Goal: Navigation & Orientation: Find specific page/section

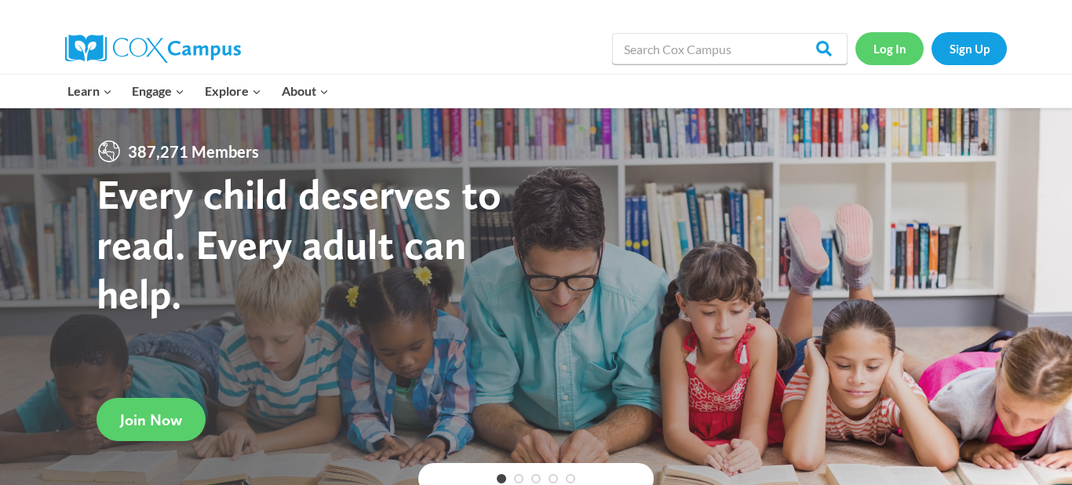
click at [891, 45] on link "Log In" at bounding box center [889, 48] width 68 height 32
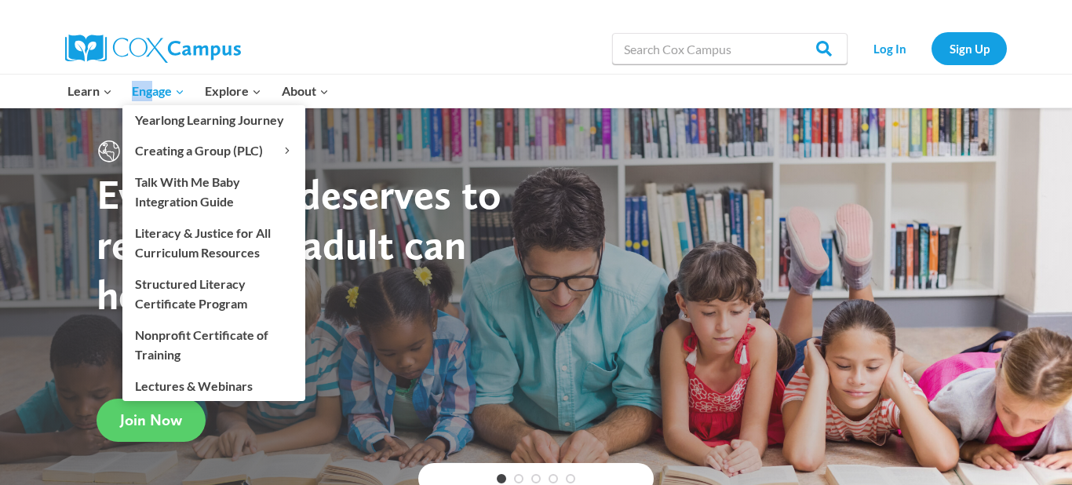
drag, startPoint x: 97, startPoint y: 95, endPoint x: 153, endPoint y: 82, distance: 57.1
click at [153, 82] on ul "Learn Expand PK-5 Structured Literacy Program En español Early Care and Learnin…" at bounding box center [197, 91] width 281 height 33
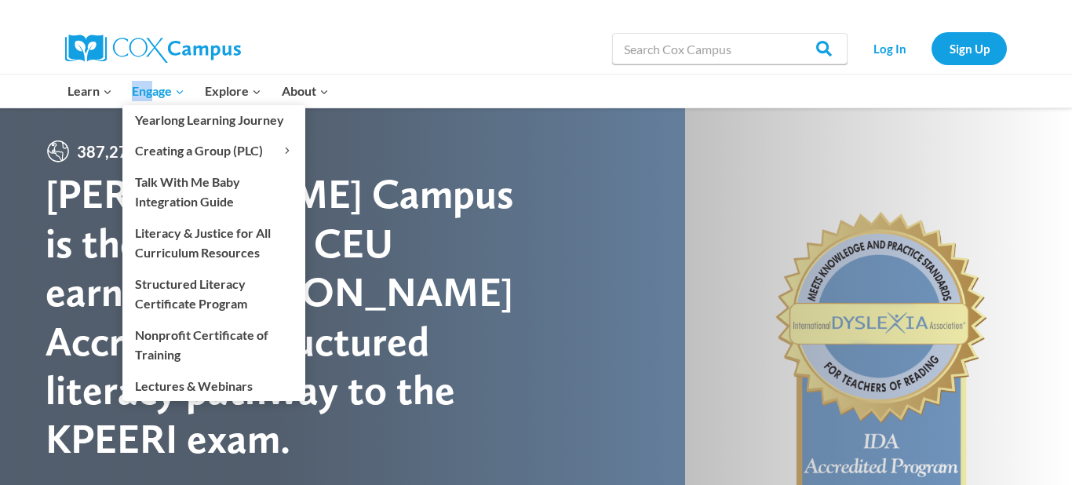
click at [153, 89] on span "Engage Expand" at bounding box center [158, 91] width 53 height 20
click at [151, 93] on span "Engage Expand" at bounding box center [158, 91] width 53 height 20
click at [175, 95] on icon "Expand" at bounding box center [179, 91] width 11 height 11
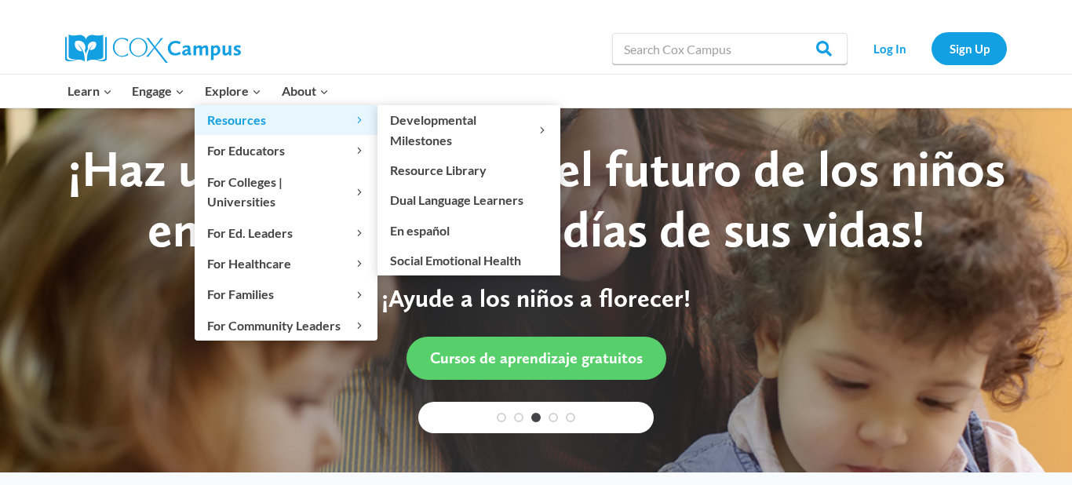
click at [250, 120] on span "Resources Expand" at bounding box center [286, 120] width 158 height 20
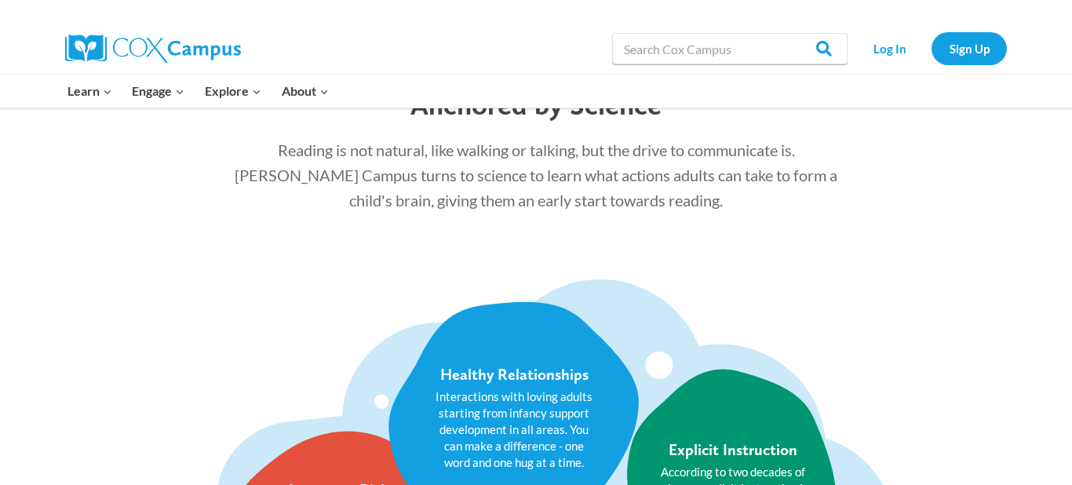
scroll to position [1722, 0]
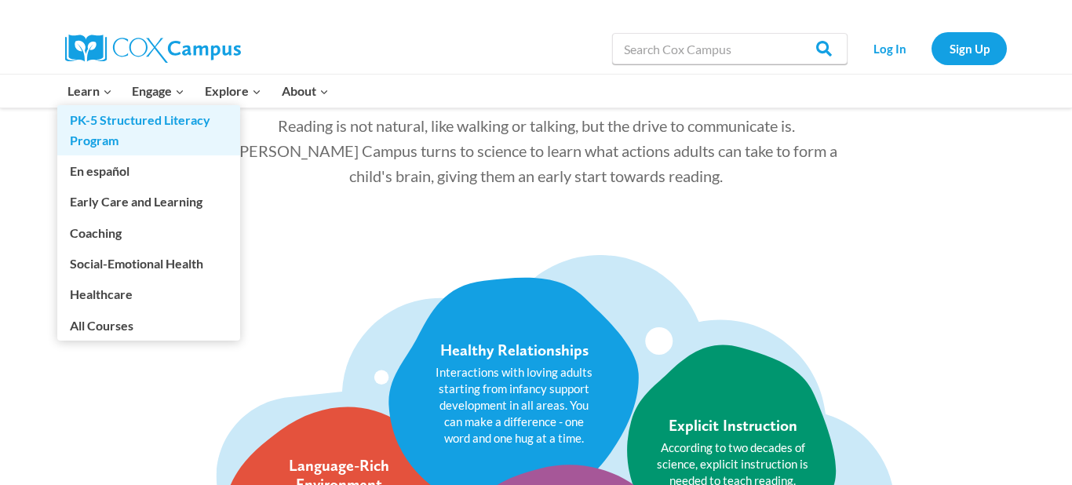
click at [107, 122] on link "PK-5 Structured Literacy Program" at bounding box center [148, 130] width 183 height 50
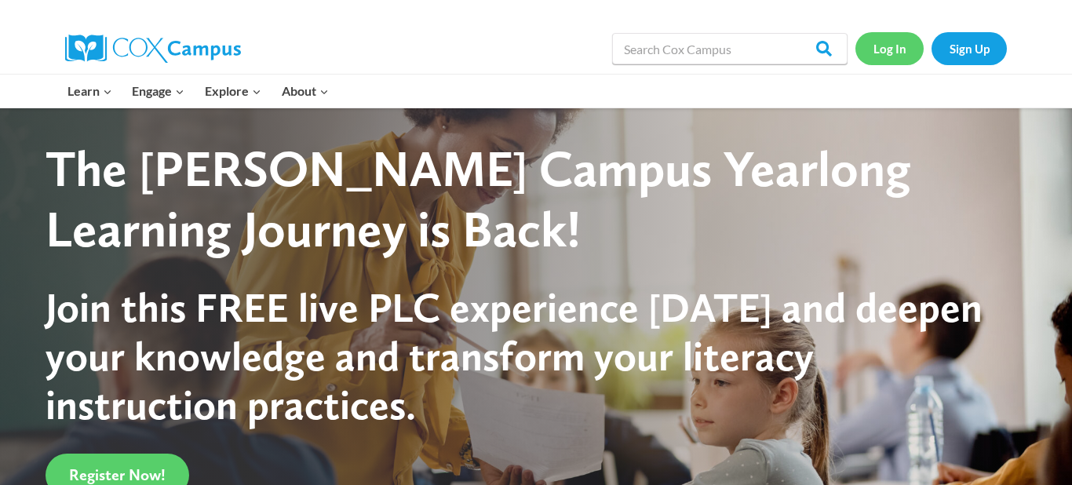
click at [885, 56] on link "Log In" at bounding box center [889, 48] width 68 height 32
